Goal: Use online tool/utility

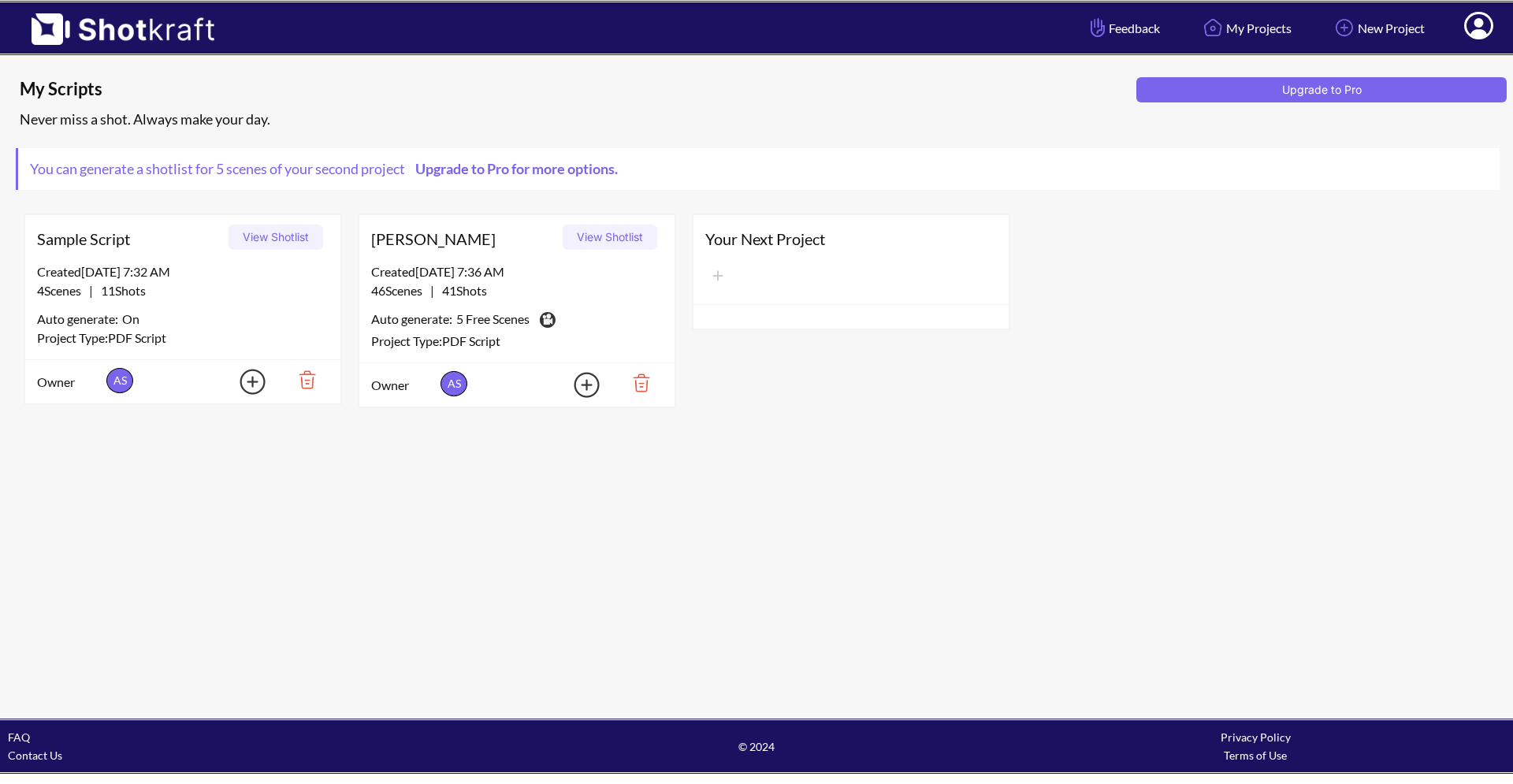
click at [624, 236] on button "View Shotlist" at bounding box center [610, 237] width 95 height 26
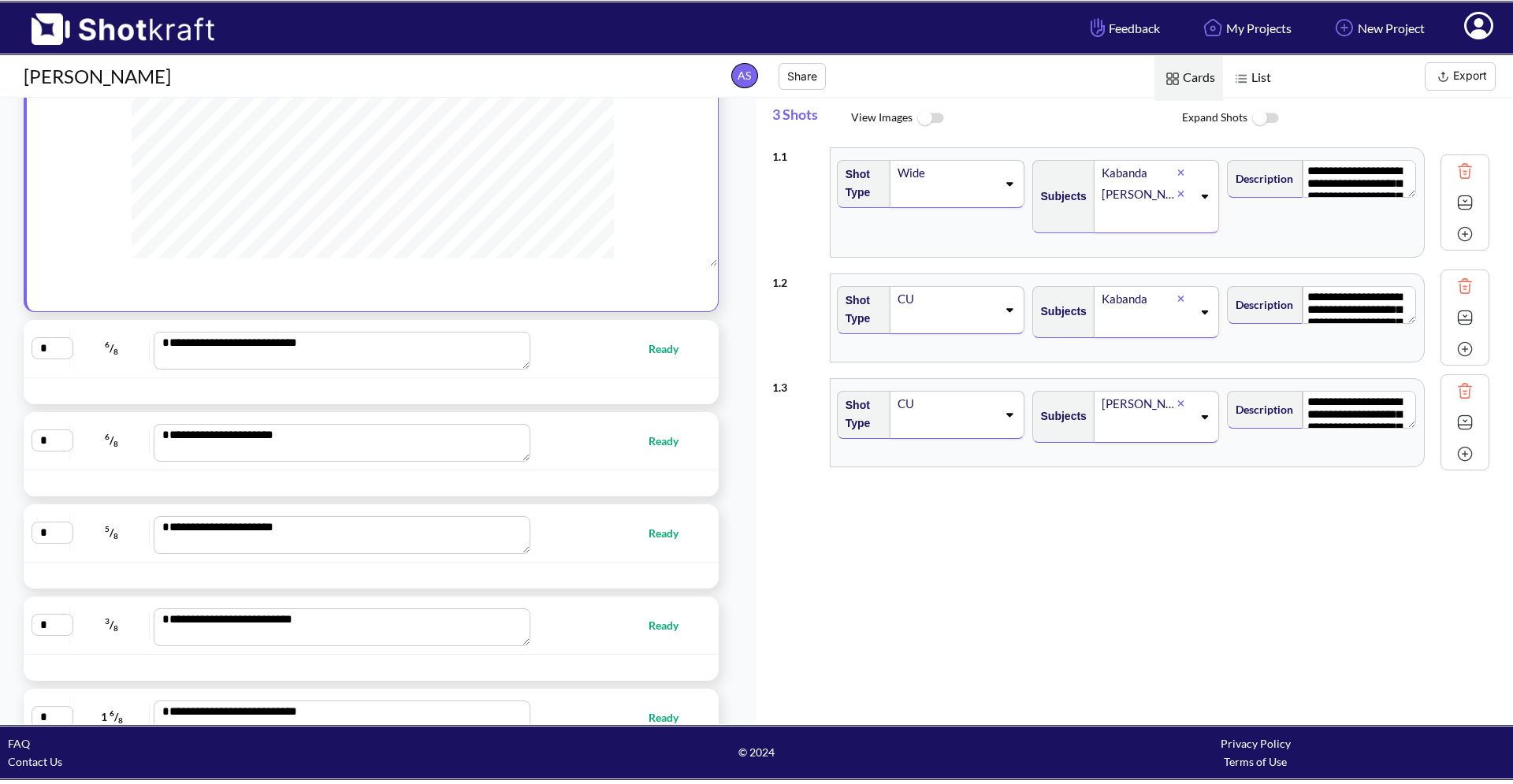
scroll to position [322, 0]
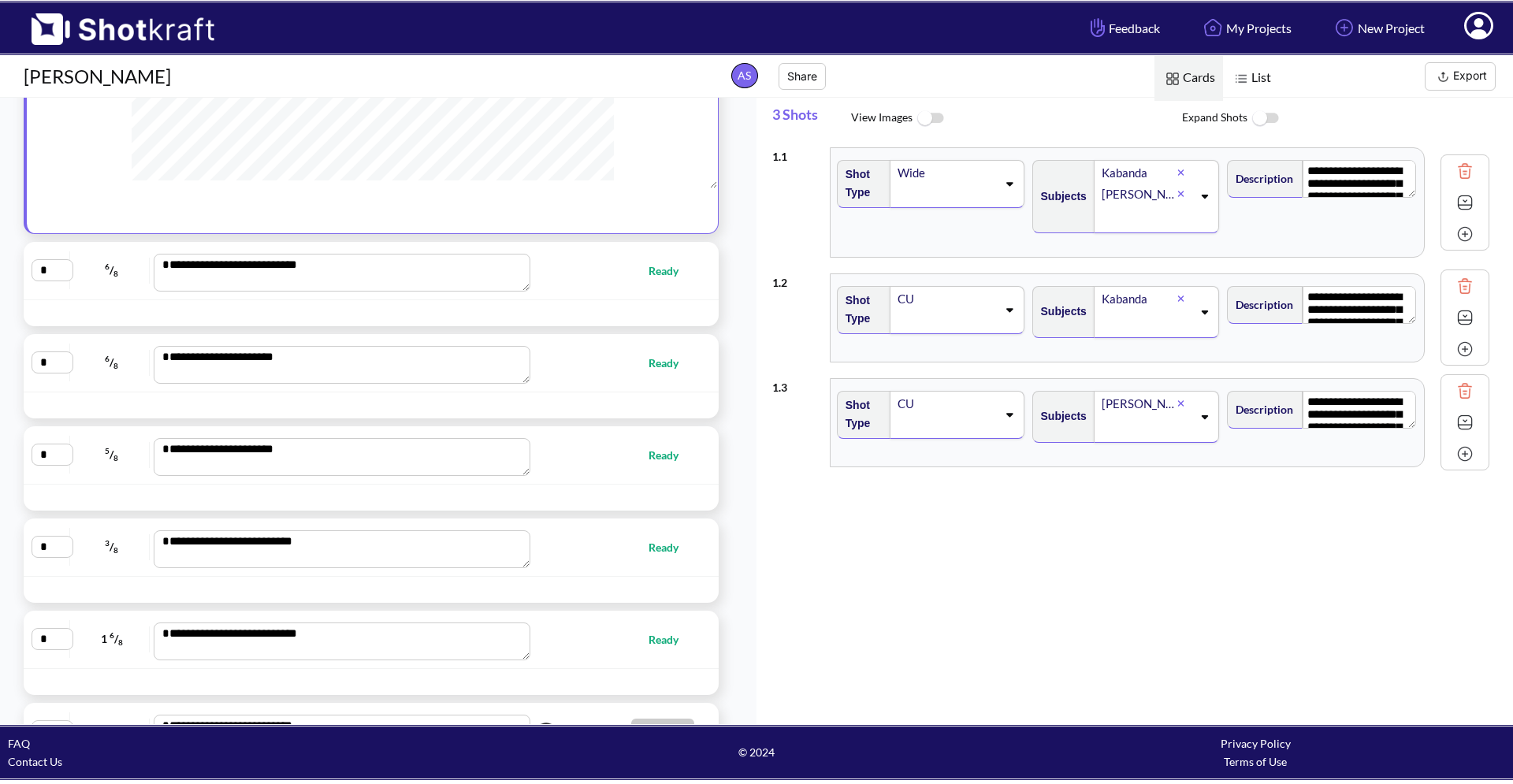
click at [177, 268] on textarea "**********" at bounding box center [342, 272] width 377 height 38
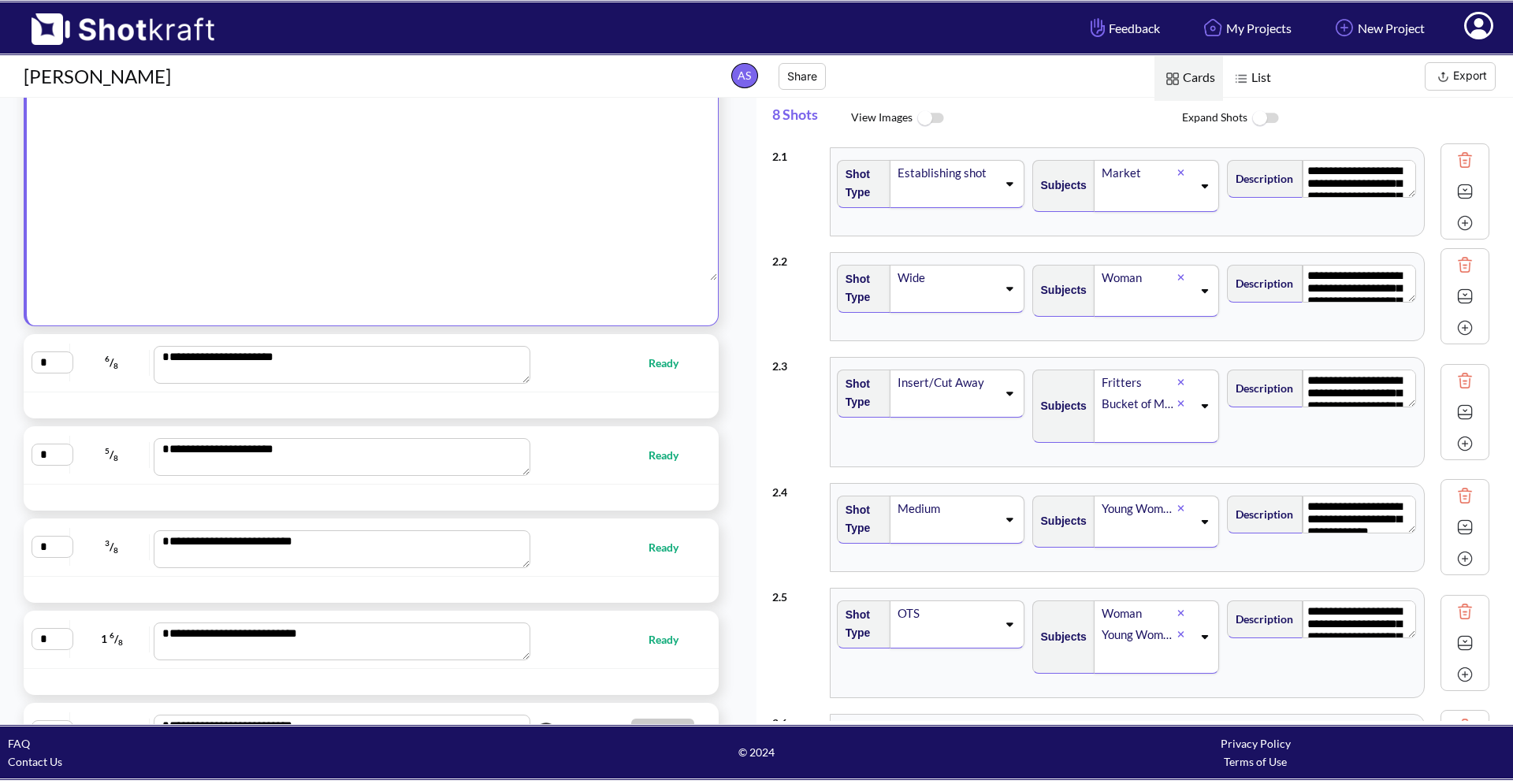
type textarea "**********"
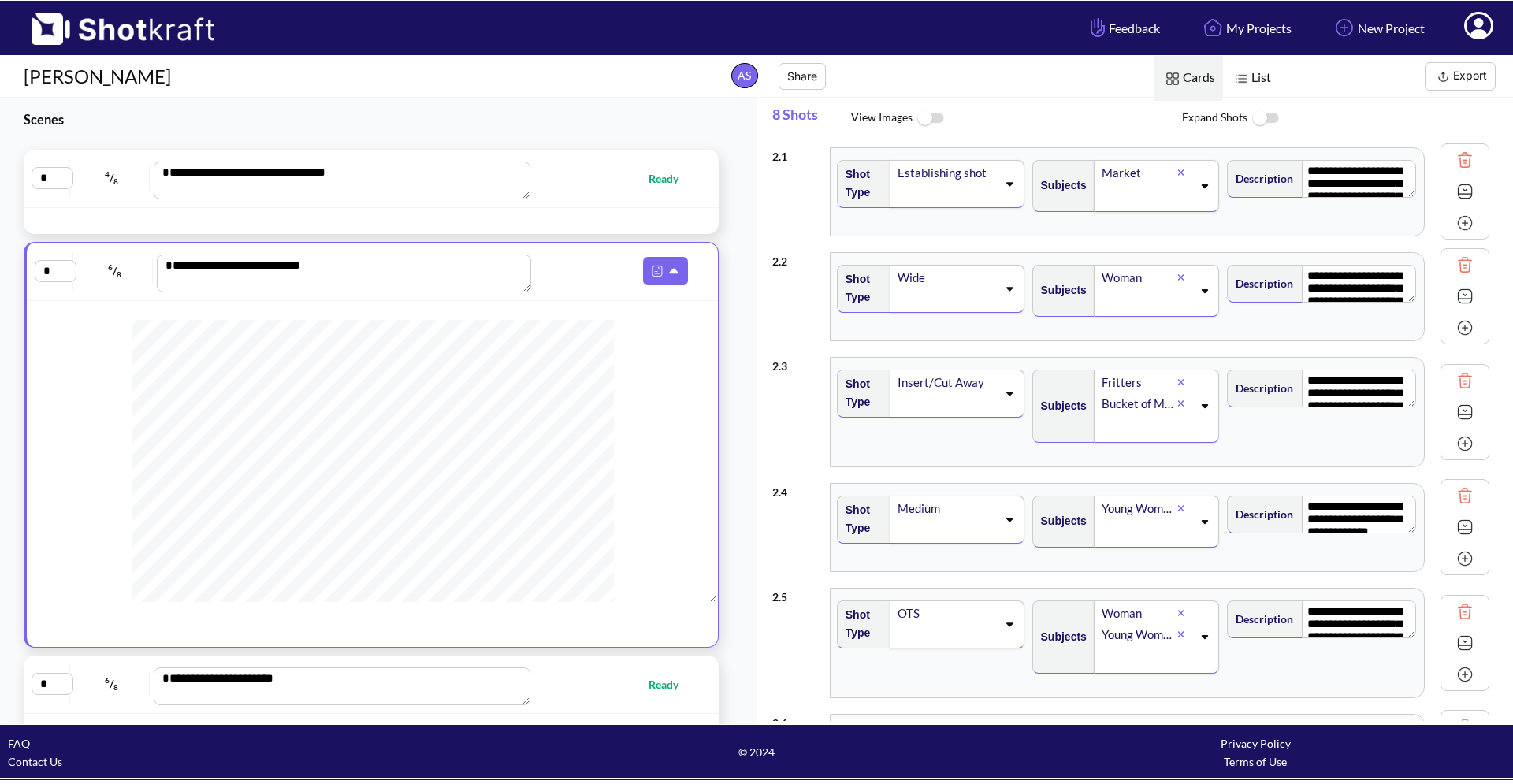
scroll to position [0, 0]
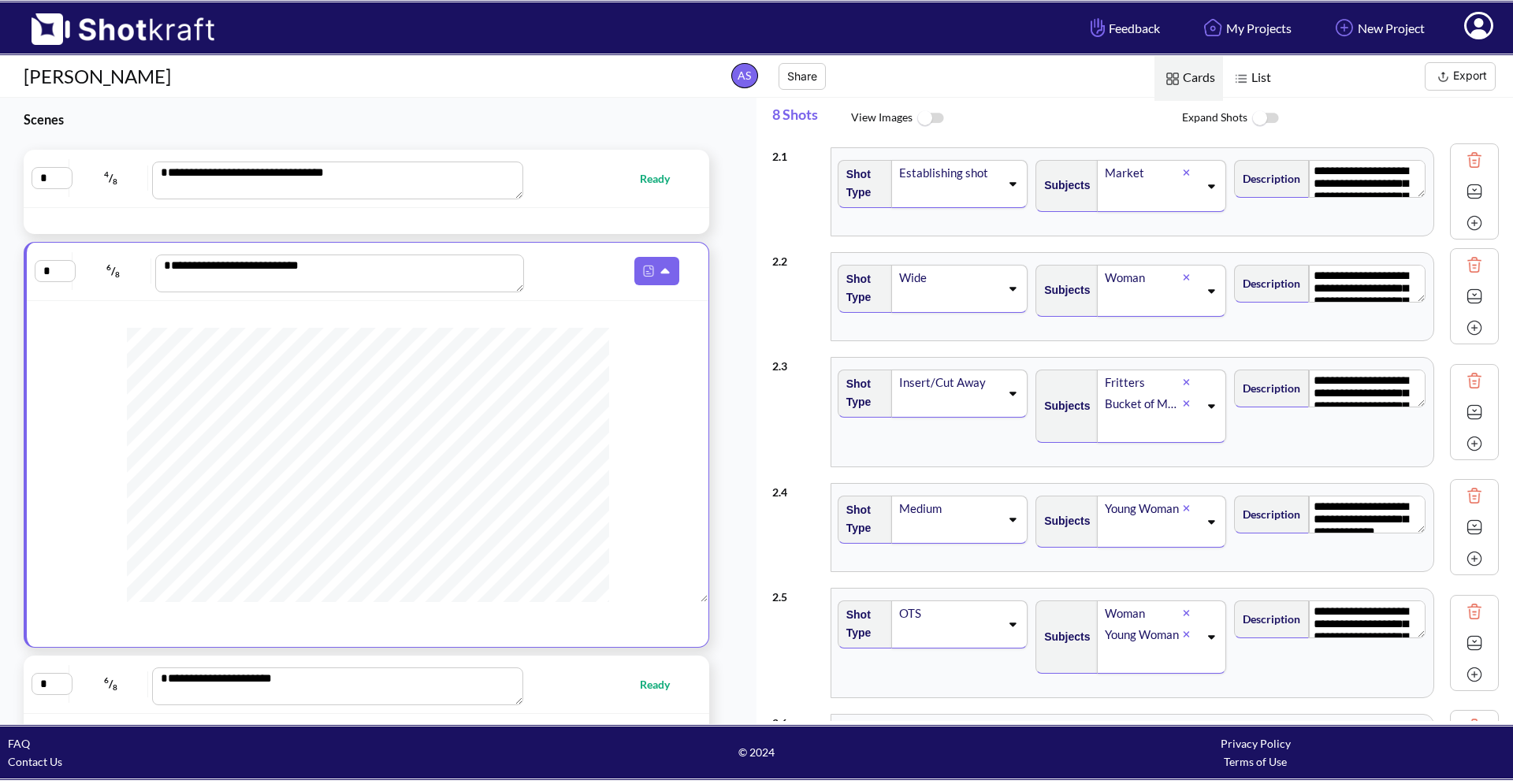
click at [1472, 191] on img at bounding box center [1474, 191] width 24 height 24
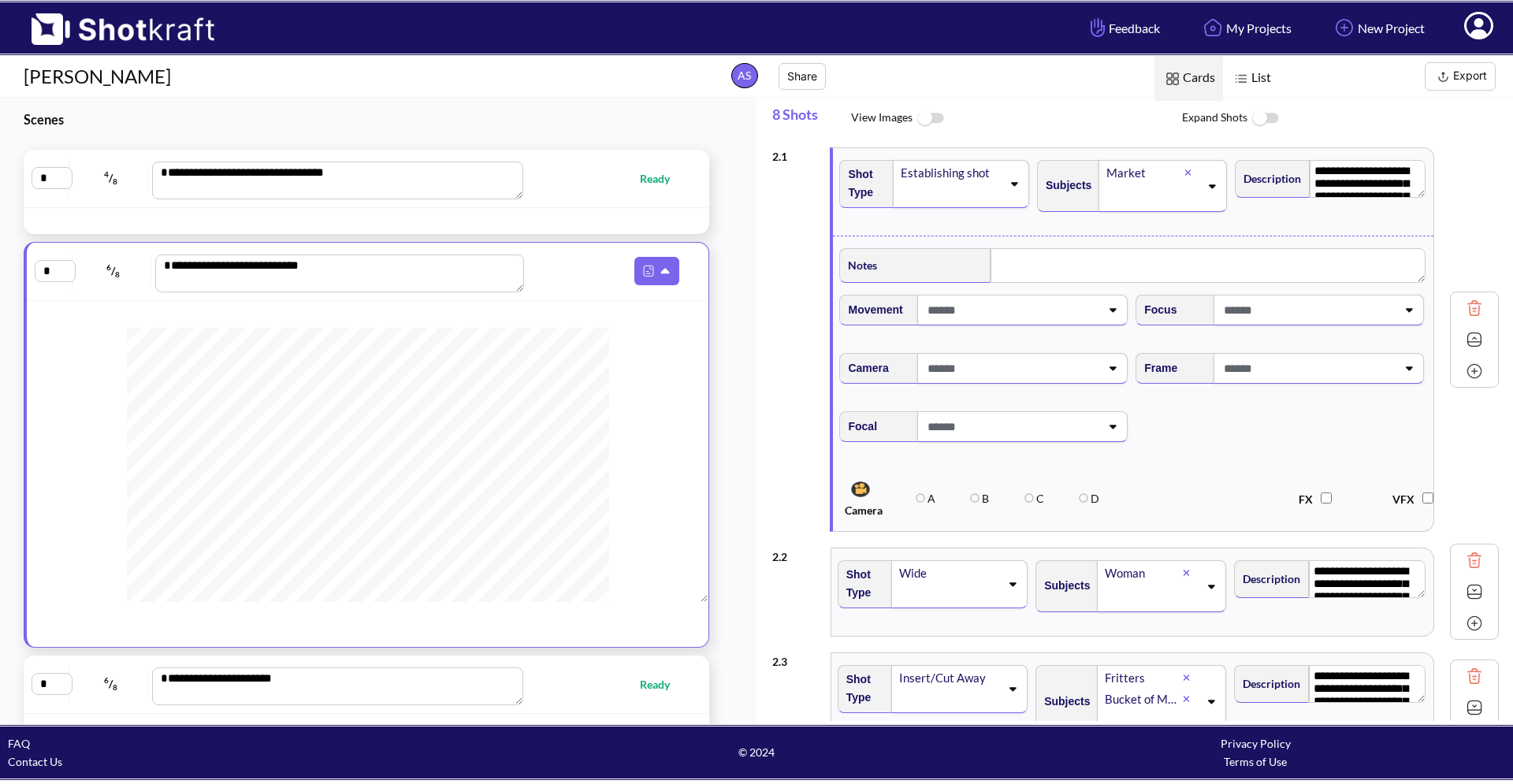
click at [1405, 315] on icon at bounding box center [1409, 309] width 21 height 11
click at [1405, 314] on icon at bounding box center [1410, 309] width 21 height 11
click at [1112, 432] on icon at bounding box center [1112, 425] width 21 height 11
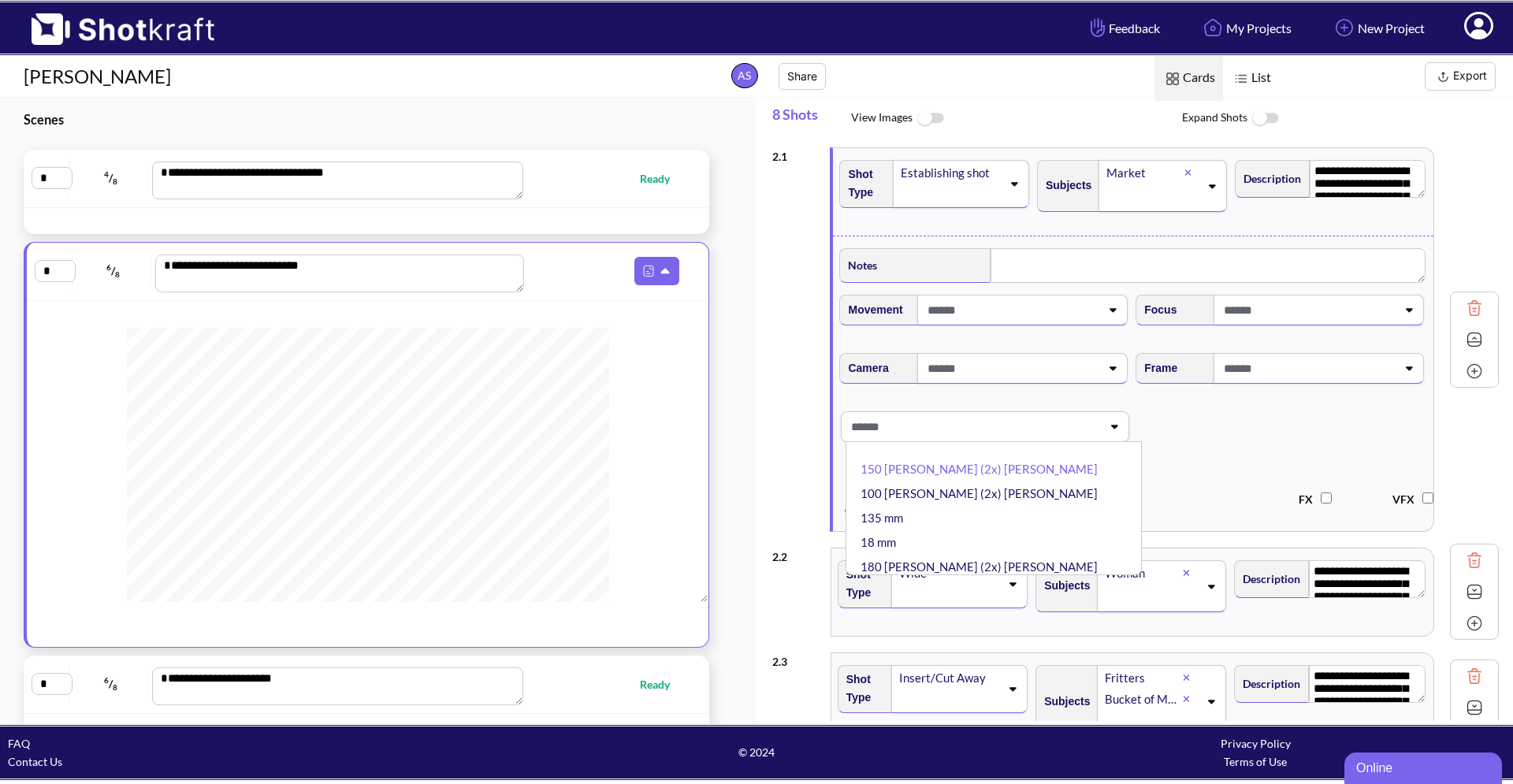
click at [1112, 432] on icon at bounding box center [1114, 425] width 21 height 11
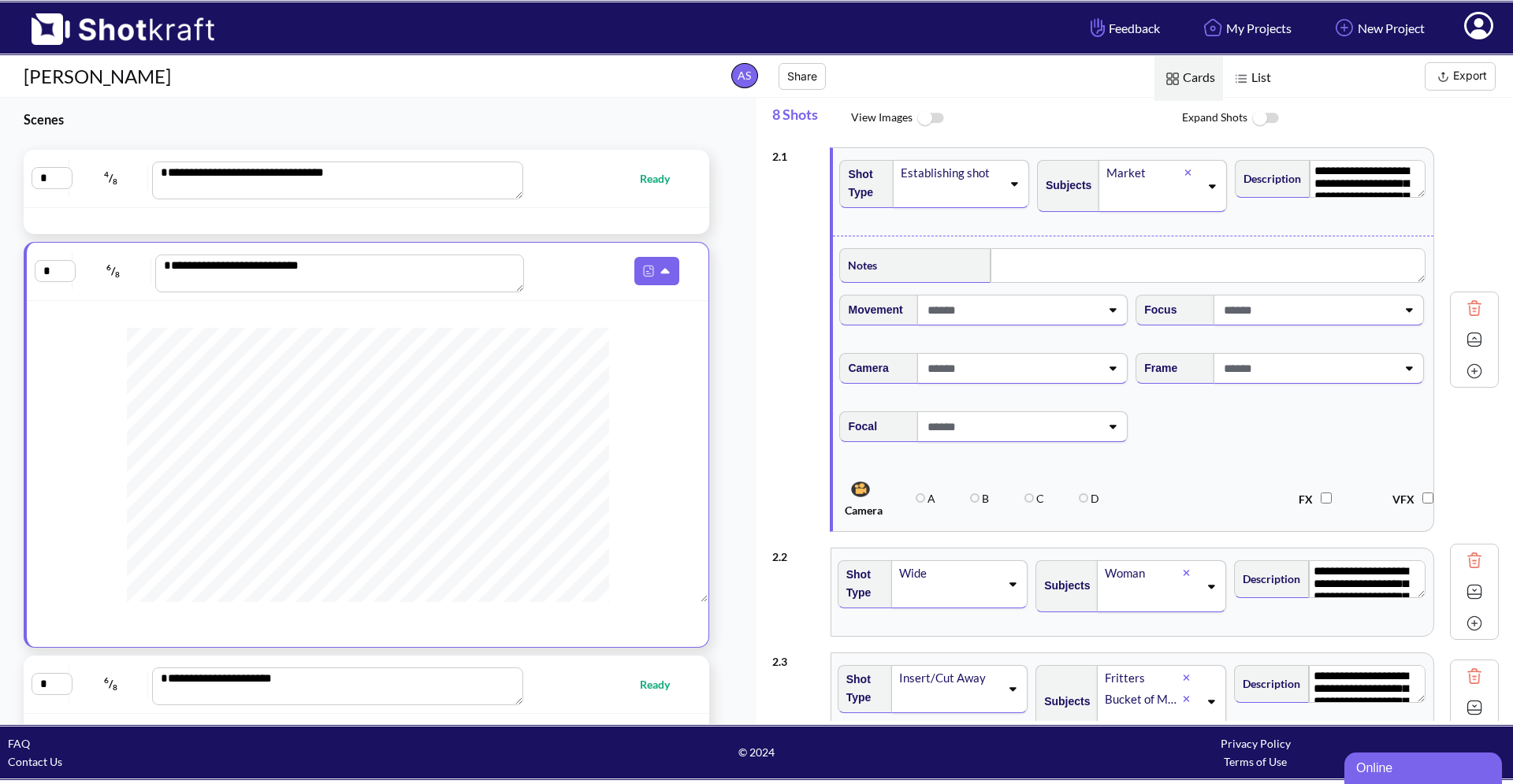
click at [1121, 432] on icon at bounding box center [1112, 425] width 21 height 11
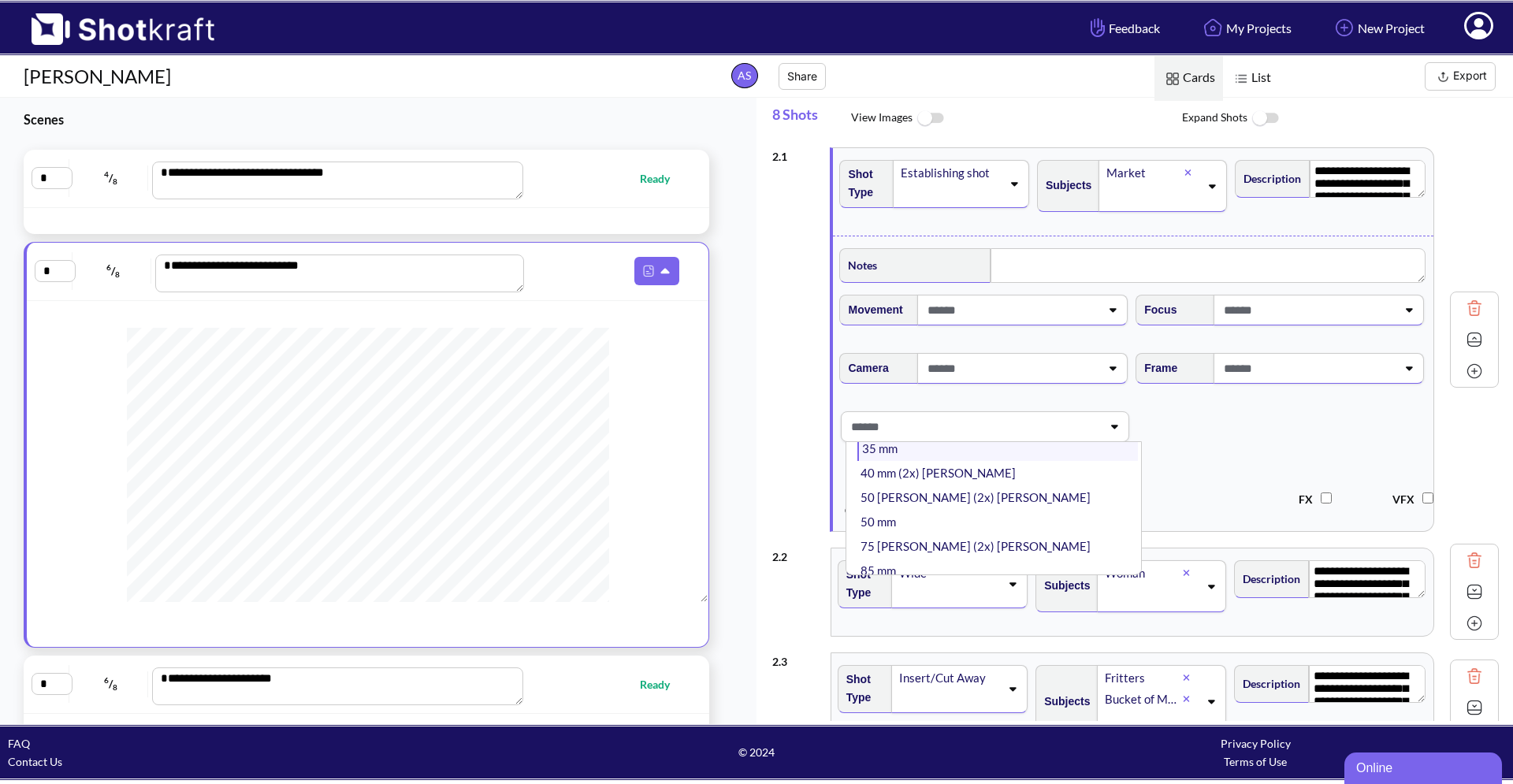
scroll to position [170, 0]
click at [1008, 531] on li "50 mm" at bounding box center [997, 519] width 281 height 25
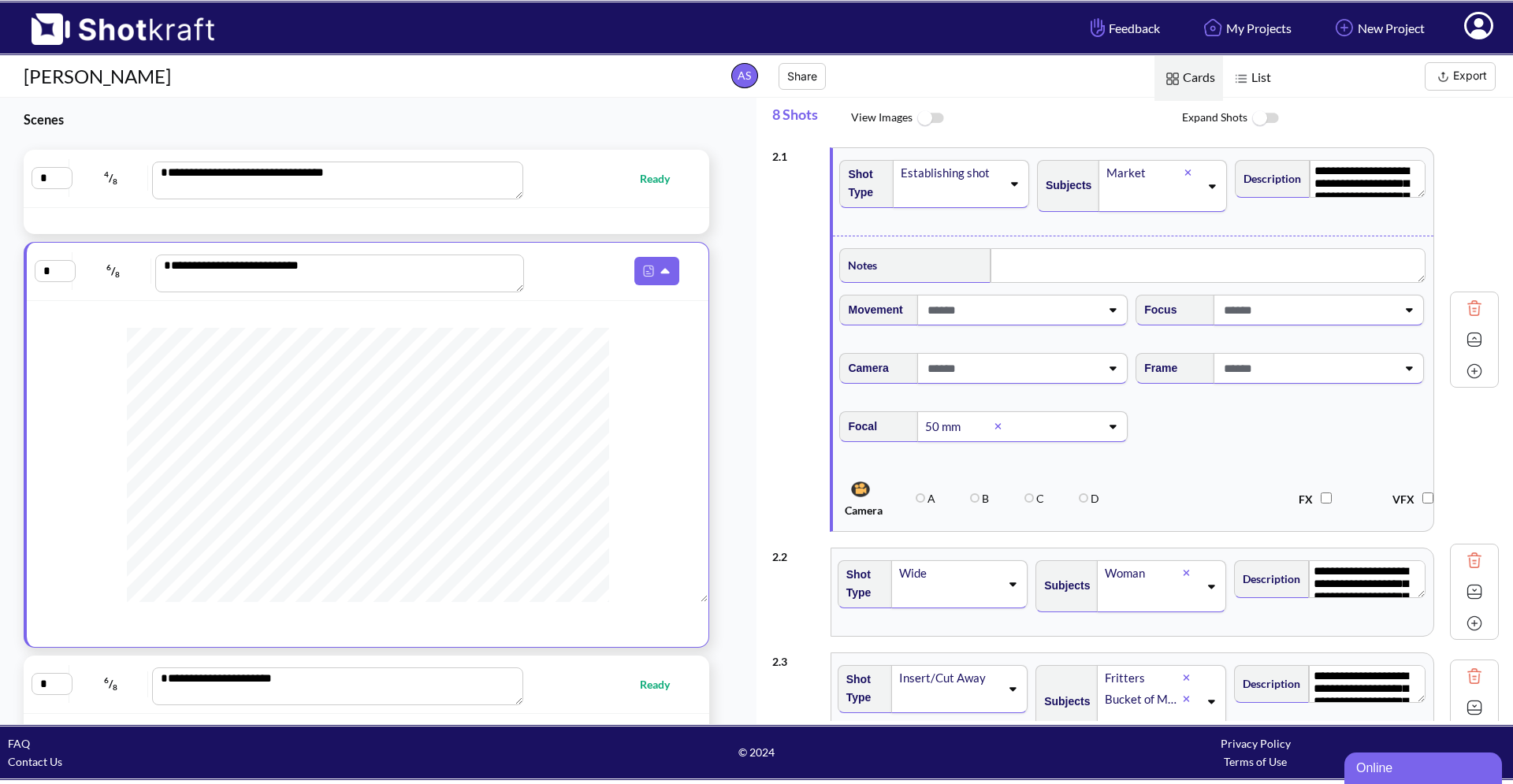
click at [1112, 371] on icon at bounding box center [1113, 369] width 7 height 4
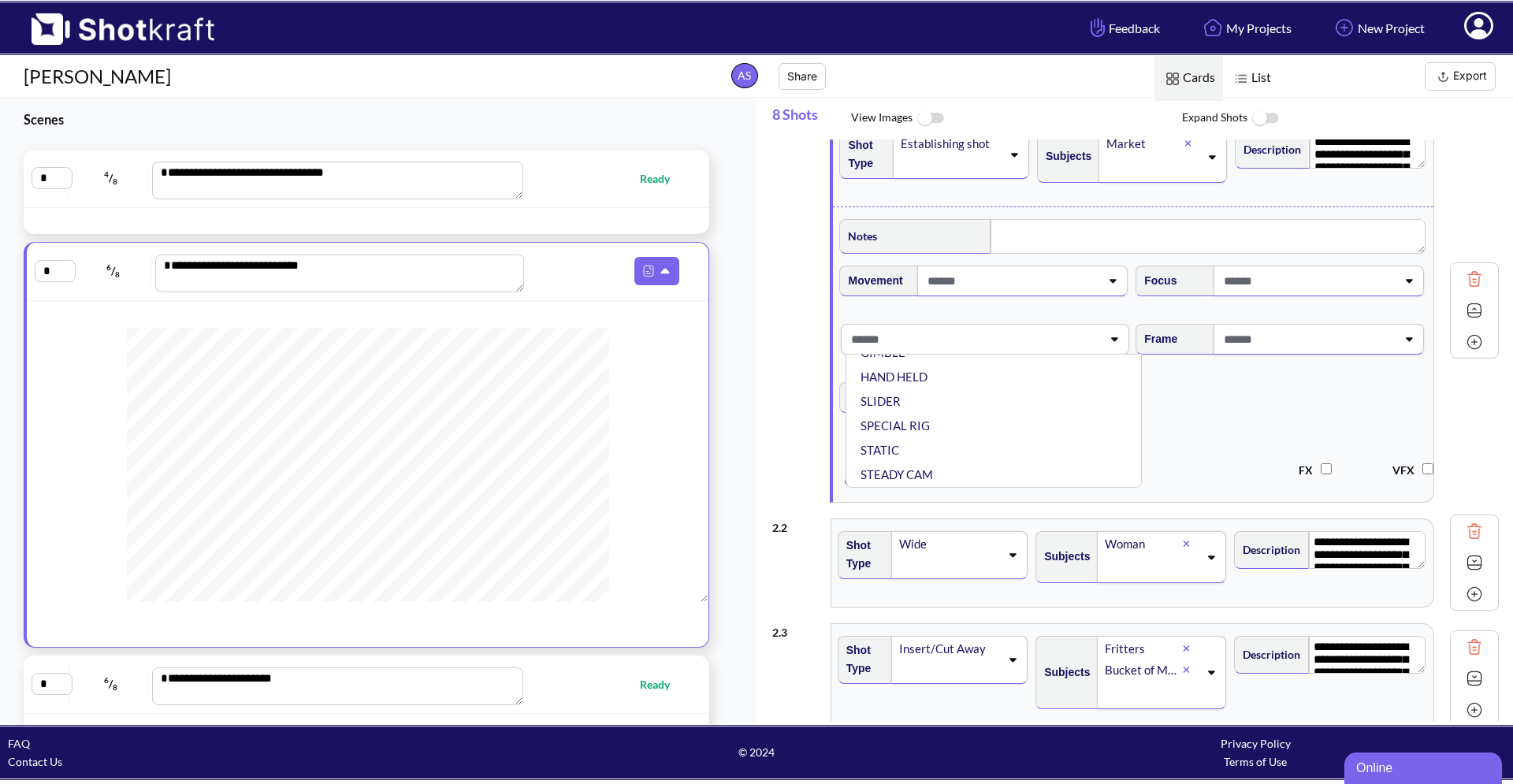
scroll to position [0, 0]
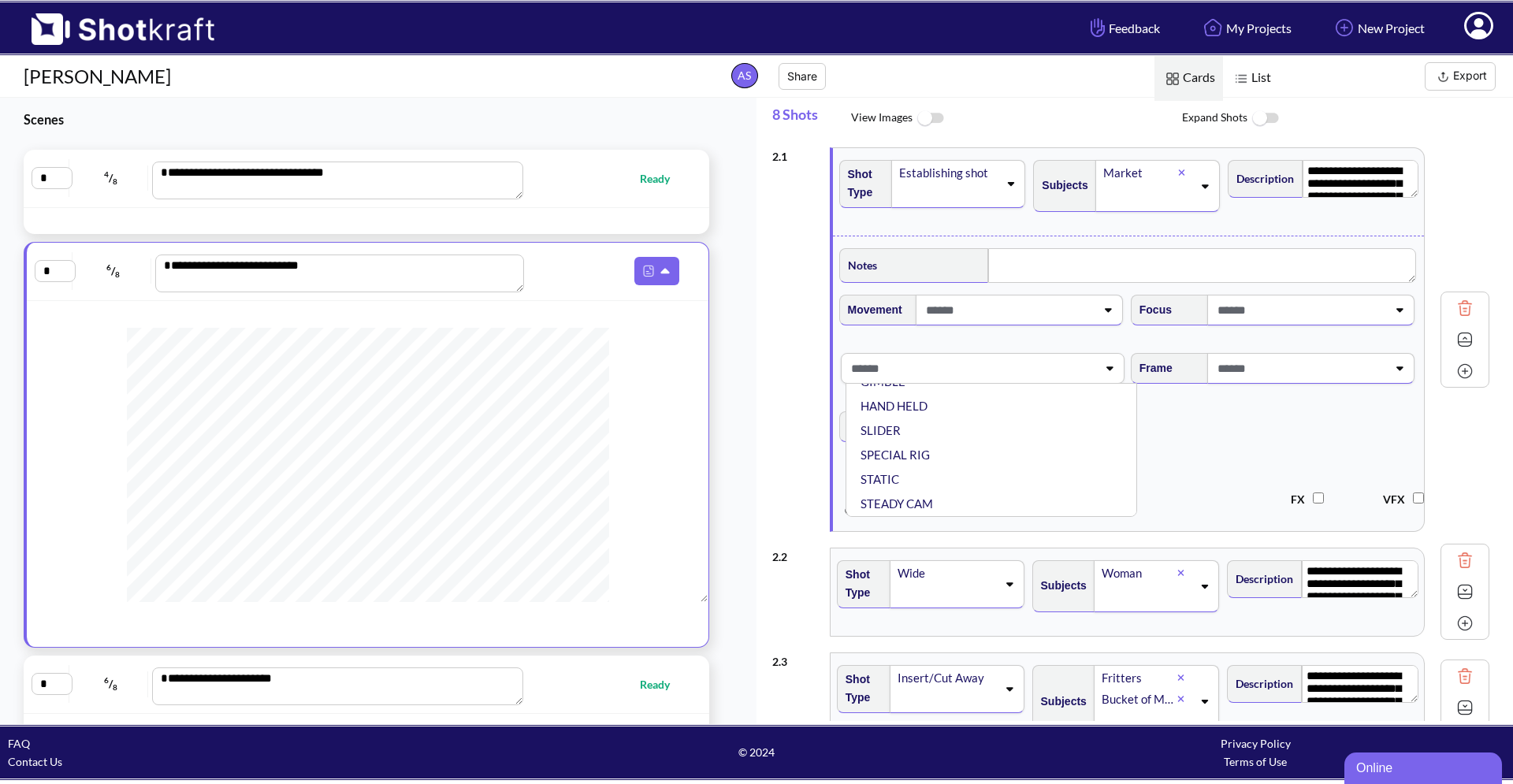
click at [1255, 459] on span "Focal 50 mm" at bounding box center [1128, 436] width 583 height 66
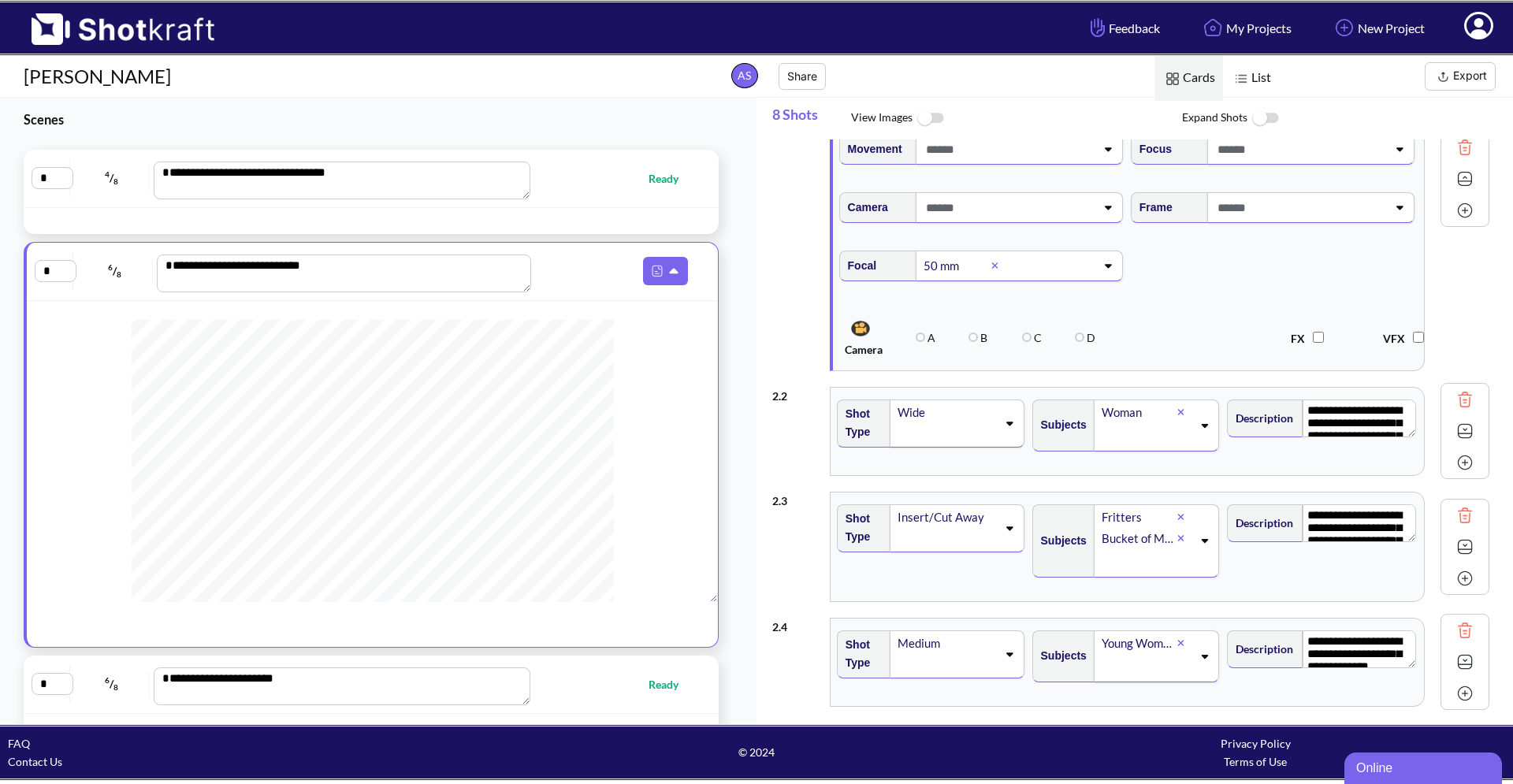
scroll to position [160, 0]
